Goal: Information Seeking & Learning: Find contact information

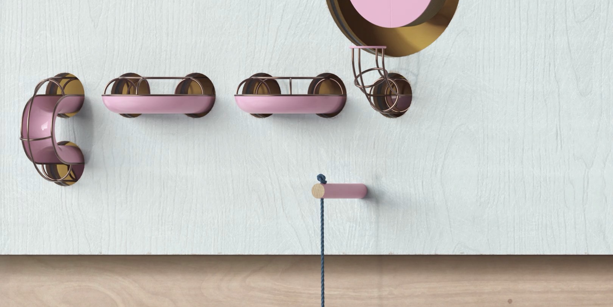
scroll to position [966, 0]
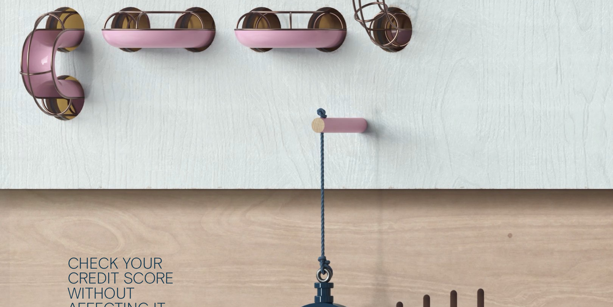
drag, startPoint x: 613, startPoint y: 120, endPoint x: 586, endPoint y: 138, distance: 31.6
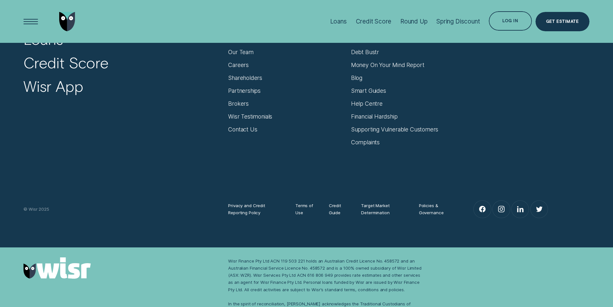
scroll to position [2798, 0]
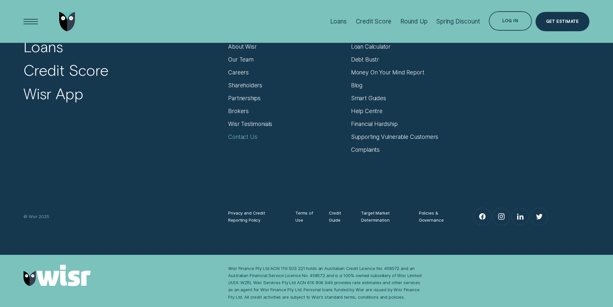
click at [252, 138] on div "Contact Us" at bounding box center [242, 136] width 29 height 7
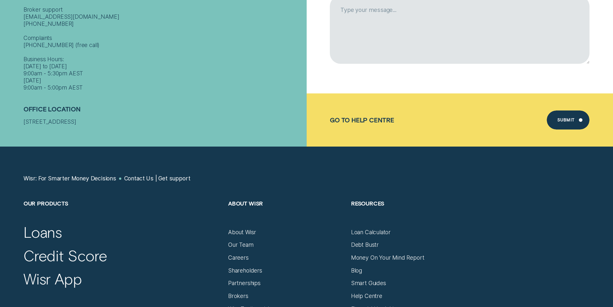
scroll to position [257, 0]
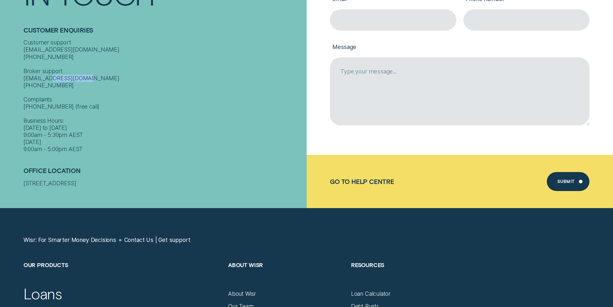
drag, startPoint x: 49, startPoint y: 82, endPoint x: 14, endPoint y: 81, distance: 34.4
click at [14, 81] on div "Contact Get In Touch Customer Enquiries Customer support contact@wisr.com.au 13…" at bounding box center [153, 54] width 307 height 307
drag, startPoint x: 65, startPoint y: 52, endPoint x: 18, endPoint y: 53, distance: 47.0
click at [18, 53] on div "Contact Get In Touch Customer Enquiries Customer support contact@wisr.com.au 13…" at bounding box center [153, 54] width 307 height 307
copy div "1300 992 007"
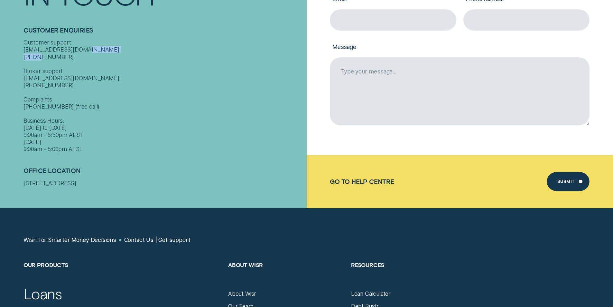
copy div "1300 992 007"
